Goal: Transaction & Acquisition: Download file/media

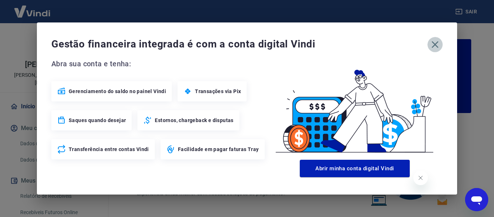
click at [435, 40] on icon "button" at bounding box center [435, 45] width 12 height 12
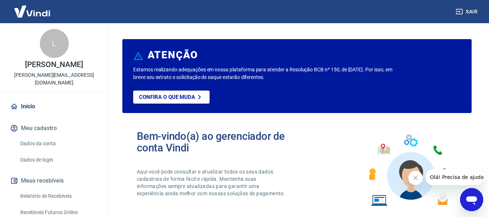
click at [414, 180] on button "Fechar mensagem da empresa" at bounding box center [415, 177] width 14 height 14
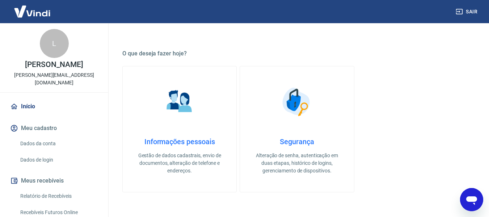
scroll to position [188, 0]
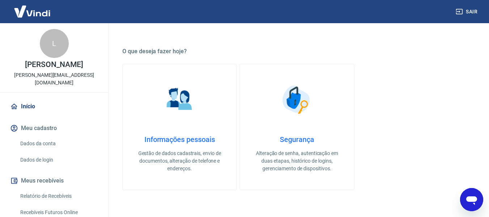
click at [302, 144] on div "Segurança Alteração de senha, autenticação em duas etapas, histórico de logins,…" at bounding box center [296, 153] width 90 height 37
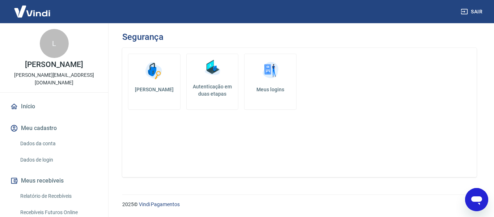
click at [222, 88] on h5 "Autenticação em duas etapas" at bounding box center [213, 90] width 46 height 14
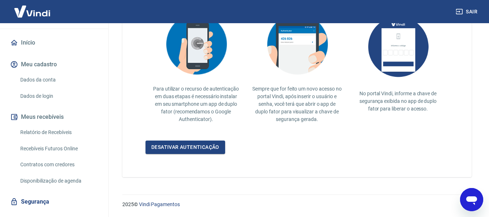
scroll to position [71, 0]
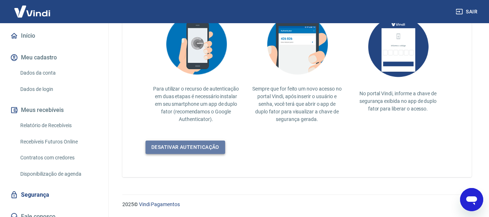
click at [214, 149] on link "Desativar autenticação" at bounding box center [185, 146] width 80 height 13
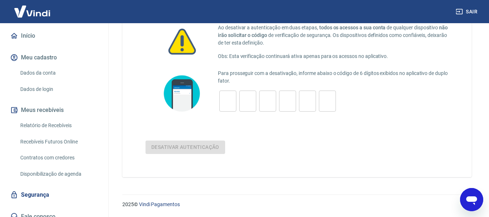
scroll to position [51, 0]
click at [229, 94] on input "tel" at bounding box center [227, 101] width 17 height 16
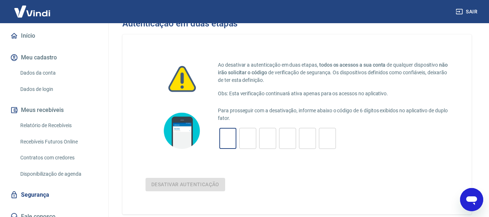
scroll to position [13, 0]
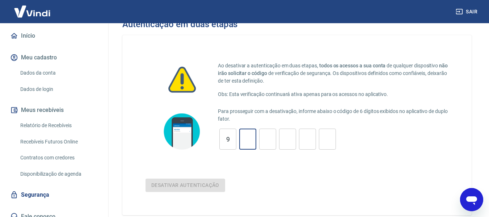
type input "9"
type input "4"
type input "9"
type input "5"
type input "2"
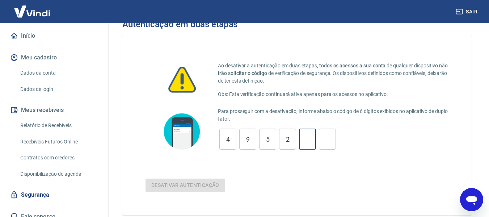
type input "5"
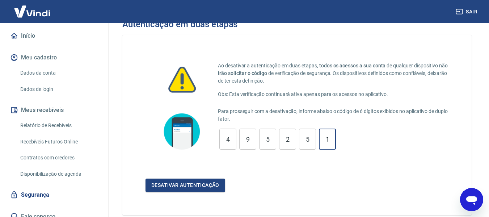
click at [180, 178] on form "Para prosseguir com a desativação, informe abaixo o código de 6 dígitos exibido…" at bounding box center [296, 149] width 303 height 84
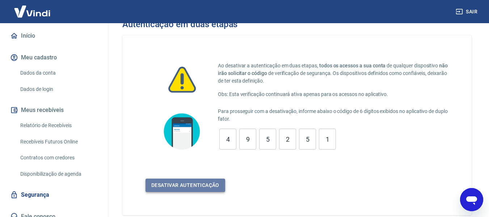
click at [177, 189] on button "Desativar autenticação" at bounding box center [185, 184] width 80 height 13
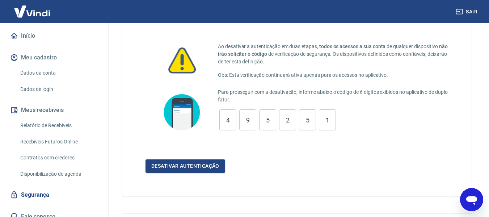
scroll to position [37, 0]
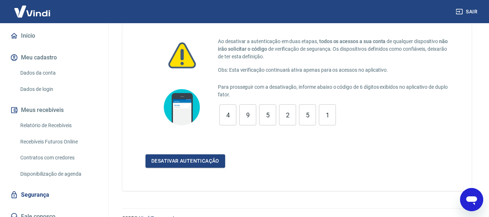
click at [330, 116] on input "1" at bounding box center [327, 115] width 17 height 16
type input "1"
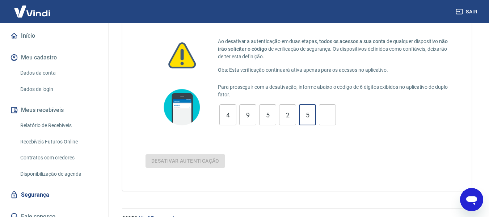
type input "5"
type input "2"
type input "5"
type input "9"
type input "4"
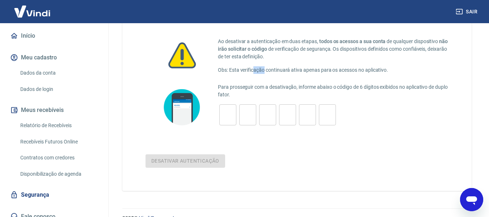
drag, startPoint x: 252, startPoint y: 68, endPoint x: 264, endPoint y: 69, distance: 11.6
click at [264, 69] on p "Obs: Esta verificação continuará ativa apenas para os acessos no aplicativo." at bounding box center [333, 70] width 230 height 8
click at [259, 84] on p "Para prosseguir com a desativação, informe abaixo o código de 6 dígitos exibido…" at bounding box center [333, 90] width 230 height 15
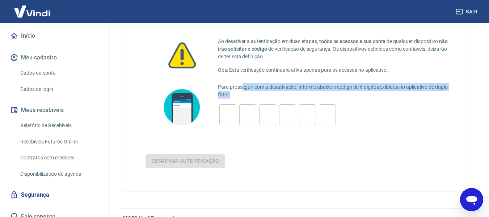
drag, startPoint x: 242, startPoint y: 89, endPoint x: 259, endPoint y: 98, distance: 19.7
click at [259, 98] on p "Para prosseguir com a desativação, informe abaixo o código de 6 dígitos exibido…" at bounding box center [333, 90] width 230 height 15
click at [318, 93] on p "Para prosseguir com a desativação, informe abaixo o código de 6 dígitos exibido…" at bounding box center [333, 90] width 230 height 15
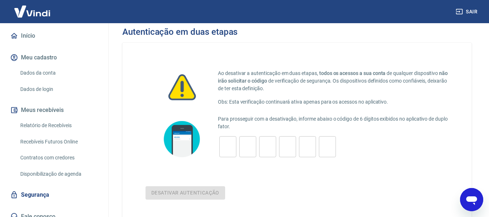
scroll to position [0, 0]
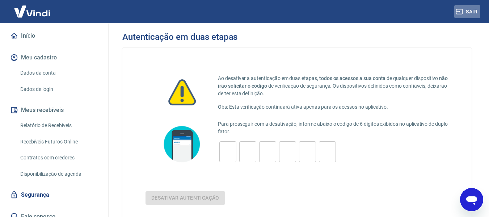
click at [461, 9] on icon "button" at bounding box center [459, 11] width 7 height 5
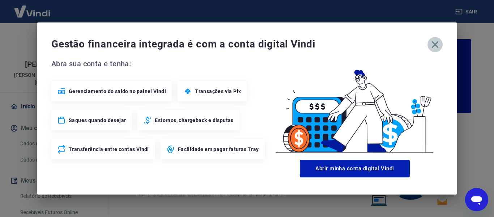
click at [436, 44] on icon "button" at bounding box center [435, 44] width 7 height 7
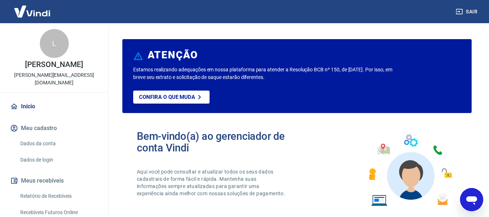
scroll to position [71, 0]
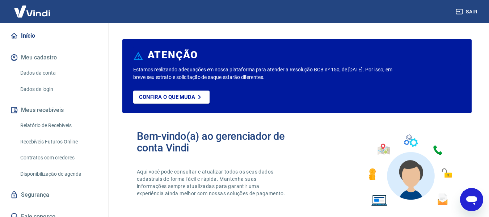
click at [41, 190] on link "Segurança" at bounding box center [54, 195] width 91 height 16
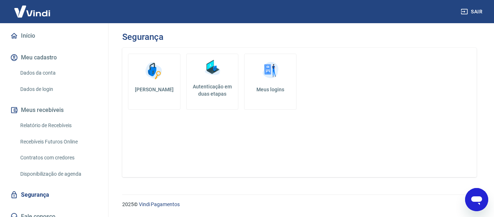
click at [262, 88] on h5 "Meus logins" at bounding box center [270, 89] width 40 height 7
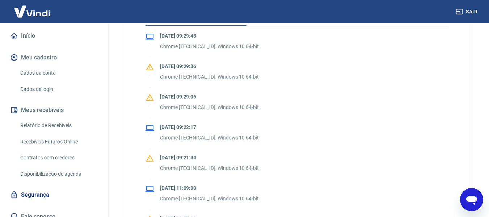
scroll to position [125, 0]
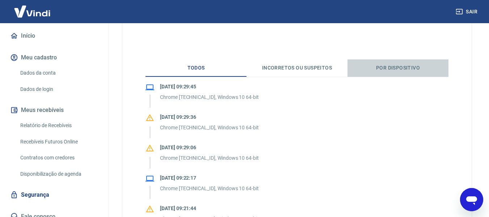
click at [409, 66] on button "Por dispositivo" at bounding box center [397, 67] width 101 height 17
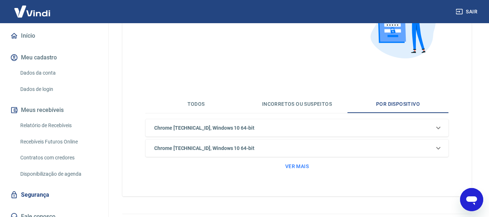
scroll to position [99, 0]
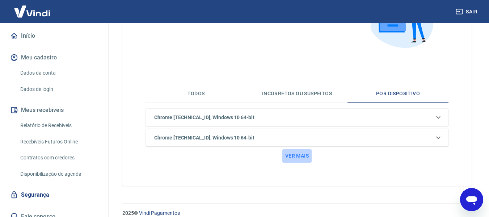
click at [304, 154] on button "Ver mais" at bounding box center [296, 155] width 29 height 13
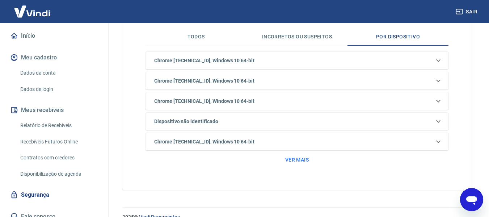
scroll to position [158, 0]
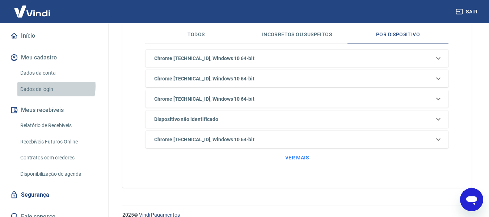
click at [51, 82] on link "Dados de login" at bounding box center [58, 89] width 82 height 15
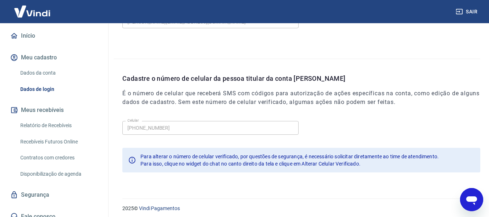
scroll to position [247, 0]
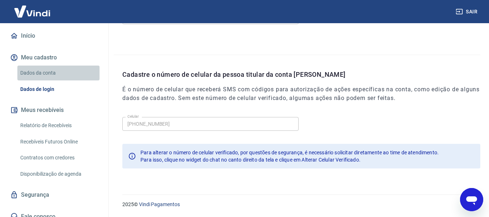
click at [67, 68] on link "Dados da conta" at bounding box center [58, 72] width 82 height 15
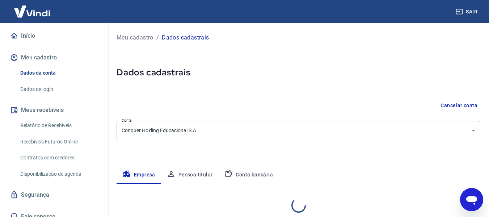
select select "PR"
select select "business"
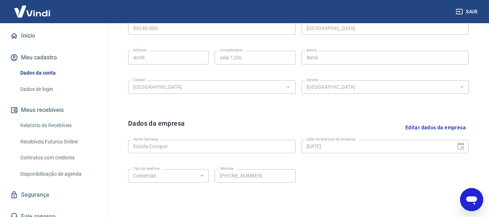
scroll to position [292, 0]
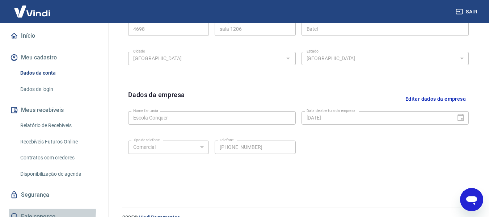
click at [39, 208] on link "Fale conosco" at bounding box center [54, 216] width 91 height 16
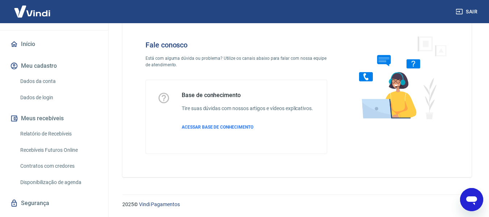
scroll to position [71, 0]
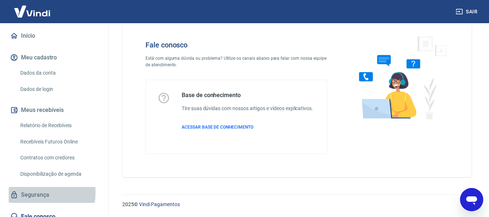
click at [28, 187] on link "Segurança" at bounding box center [54, 195] width 91 height 16
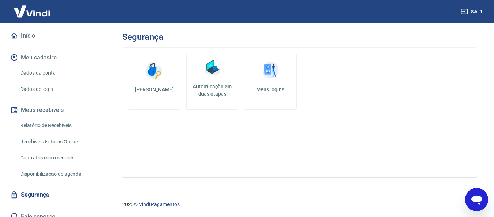
click at [207, 97] on h5 "Autenticação em duas etapas" at bounding box center [213, 90] width 46 height 14
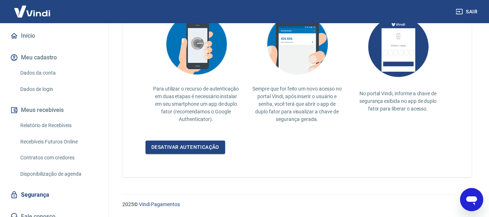
scroll to position [183, 0]
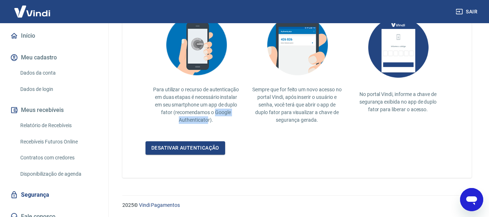
drag, startPoint x: 214, startPoint y: 112, endPoint x: 208, endPoint y: 120, distance: 10.3
click at [208, 120] on p "Para utilizar o recurso de autenticação em duas etapas é necessário instalar em…" at bounding box center [195, 105] width 89 height 38
click at [252, 116] on div "Sempre que for feito um novo acesso no portal Vindi, após inserir o usuário e s…" at bounding box center [296, 67] width 101 height 126
click at [322, 109] on p "Sempre que for feito um novo acesso no portal Vindi, após inserir o usuário e s…" at bounding box center [296, 105] width 89 height 38
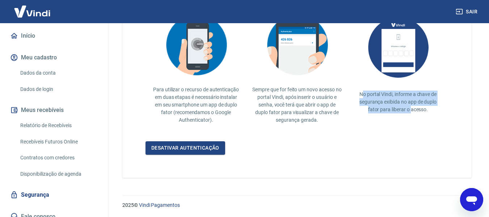
drag, startPoint x: 364, startPoint y: 90, endPoint x: 410, endPoint y: 108, distance: 49.9
click at [410, 108] on p "No portal Vindi, informe a chave de segurança exibida no app de duplo fator par…" at bounding box center [397, 101] width 89 height 23
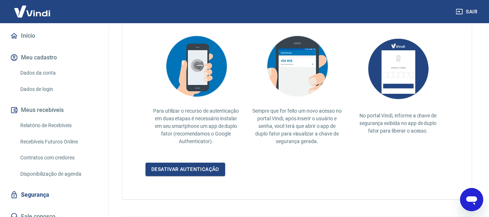
scroll to position [183, 0]
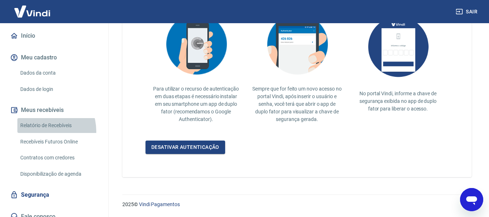
click at [43, 123] on link "Relatório de Recebíveis" at bounding box center [58, 125] width 82 height 15
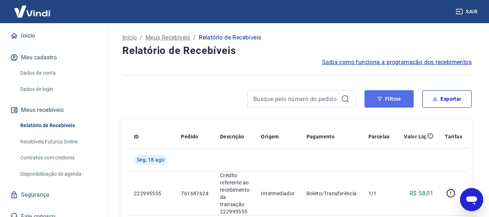
click at [403, 97] on button "Filtros" at bounding box center [388, 98] width 49 height 17
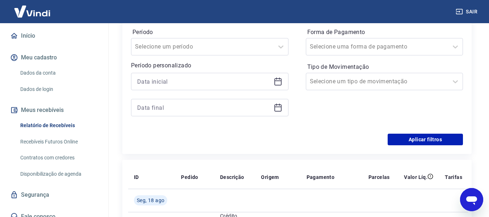
scroll to position [125, 0]
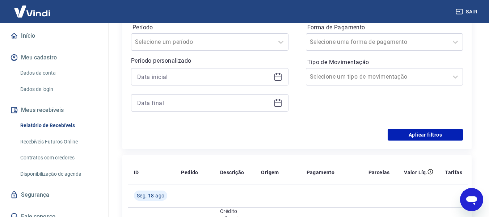
click at [279, 80] on icon at bounding box center [277, 76] width 9 height 9
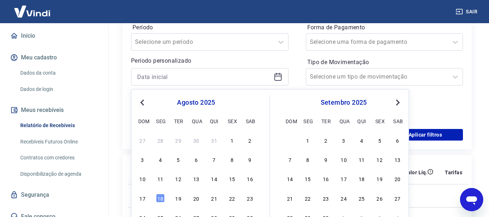
click at [147, 178] on div "10 11 12 13 14 15 16" at bounding box center [196, 178] width 118 height 10
click at [144, 178] on div "10" at bounding box center [142, 178] width 9 height 9
type input "[DATE]"
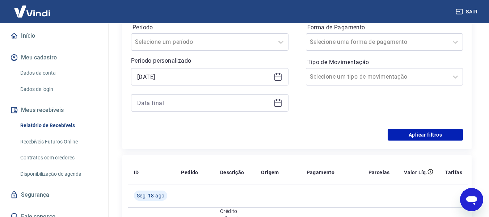
click at [278, 104] on icon at bounding box center [277, 102] width 9 height 9
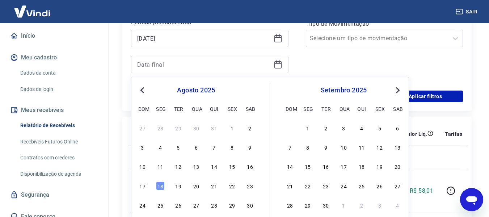
scroll to position [170, 0]
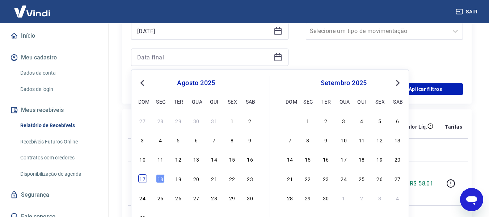
click at [144, 180] on div "17" at bounding box center [142, 178] width 9 height 9
type input "[DATE]"
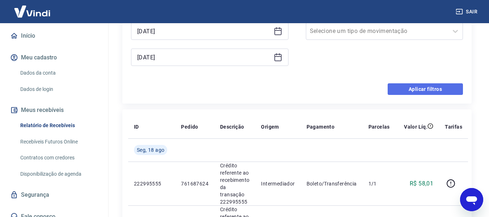
click at [404, 85] on button "Aplicar filtros" at bounding box center [424, 89] width 75 height 12
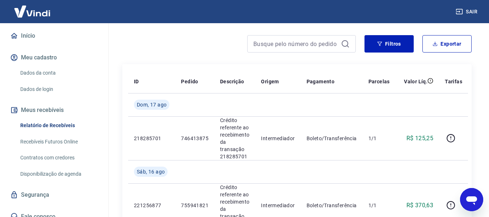
scroll to position [57, 0]
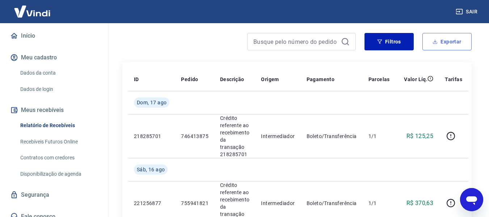
click at [446, 41] on button "Exportar" at bounding box center [446, 41] width 49 height 17
type input "[DATE]"
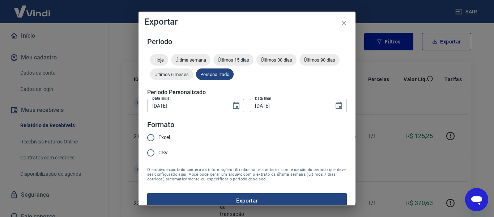
click at [162, 135] on span "Excel" at bounding box center [164, 137] width 12 height 8
click at [158, 135] on input "Excel" at bounding box center [150, 137] width 15 height 15
radio input "true"
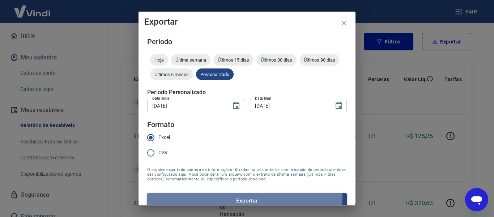
click at [189, 195] on button "Exportar" at bounding box center [247, 200] width 200 height 15
